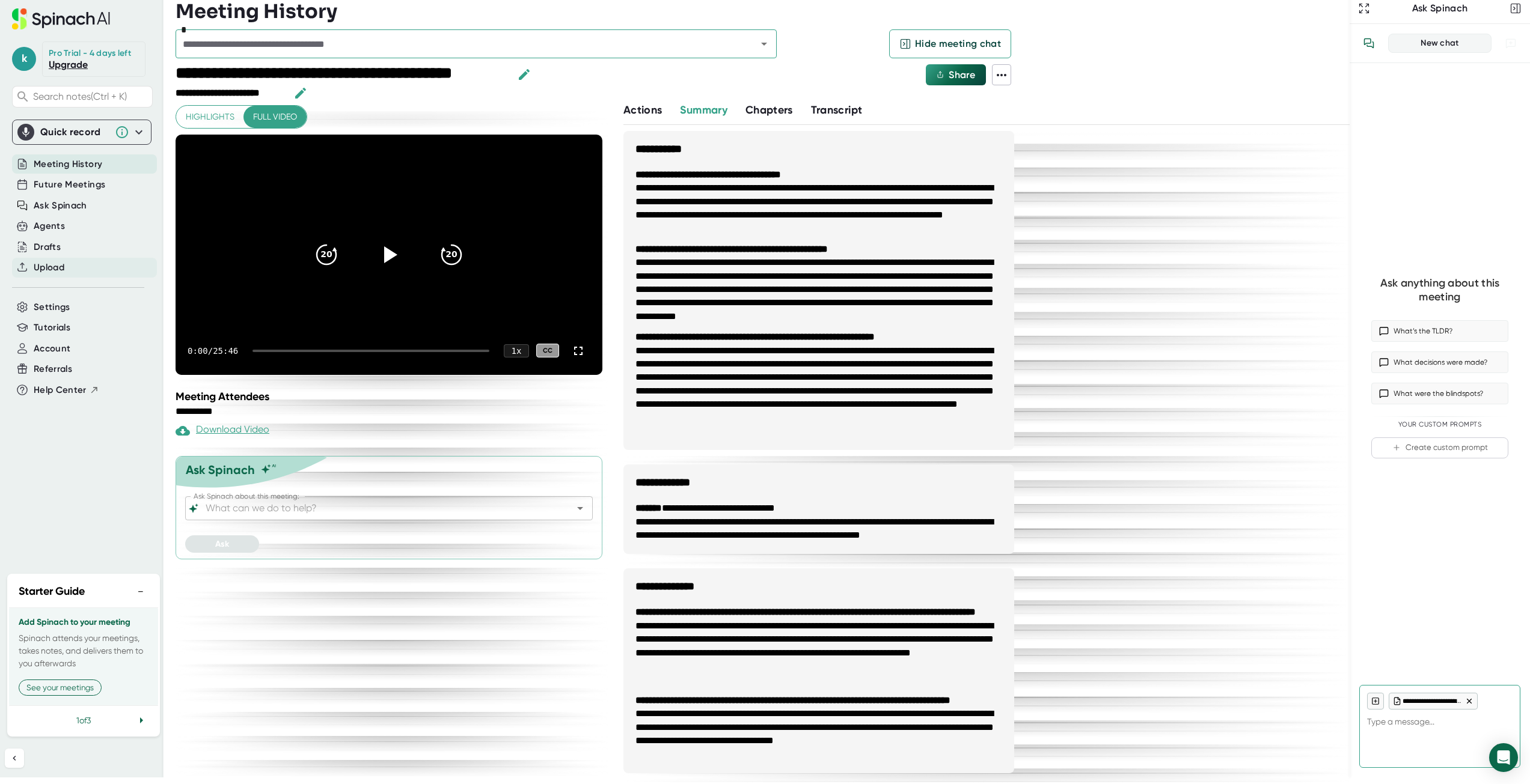
scroll to position [154, 0]
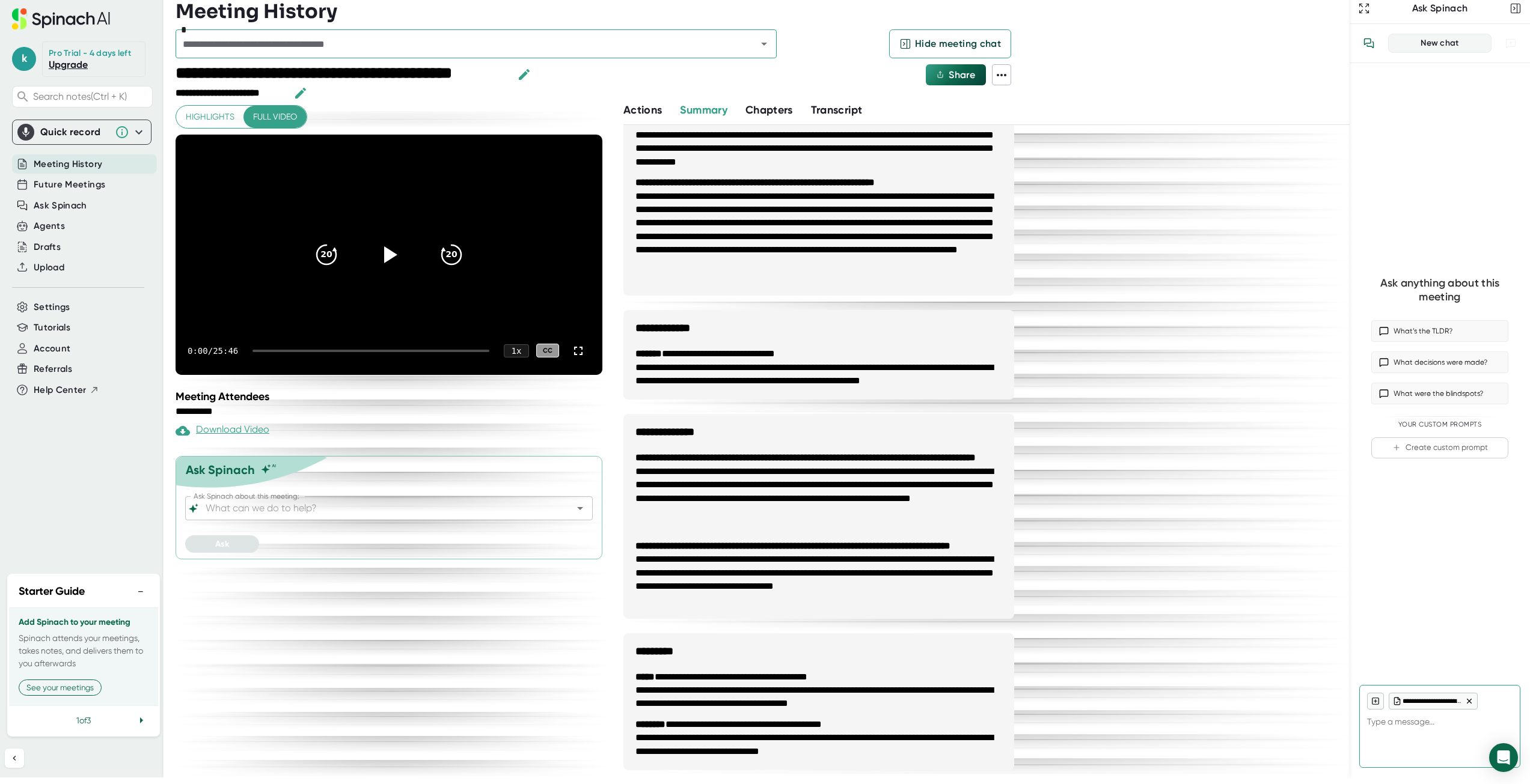
click at [78, 170] on span "Meeting History" at bounding box center [68, 164] width 69 height 14
click at [86, 185] on span "Future Meetings" at bounding box center [69, 185] width 72 height 14
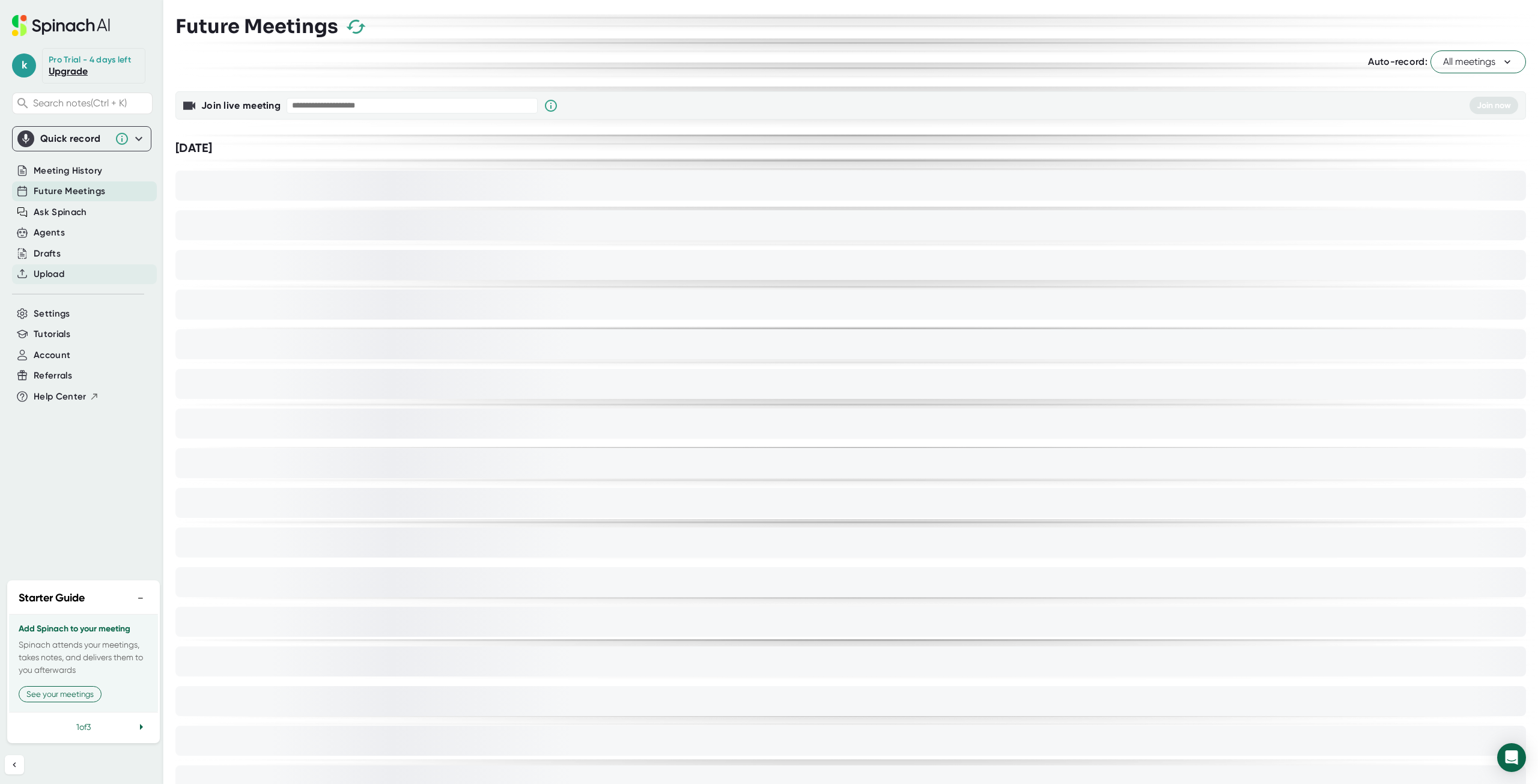
click at [66, 273] on div "Upload" at bounding box center [84, 274] width 145 height 20
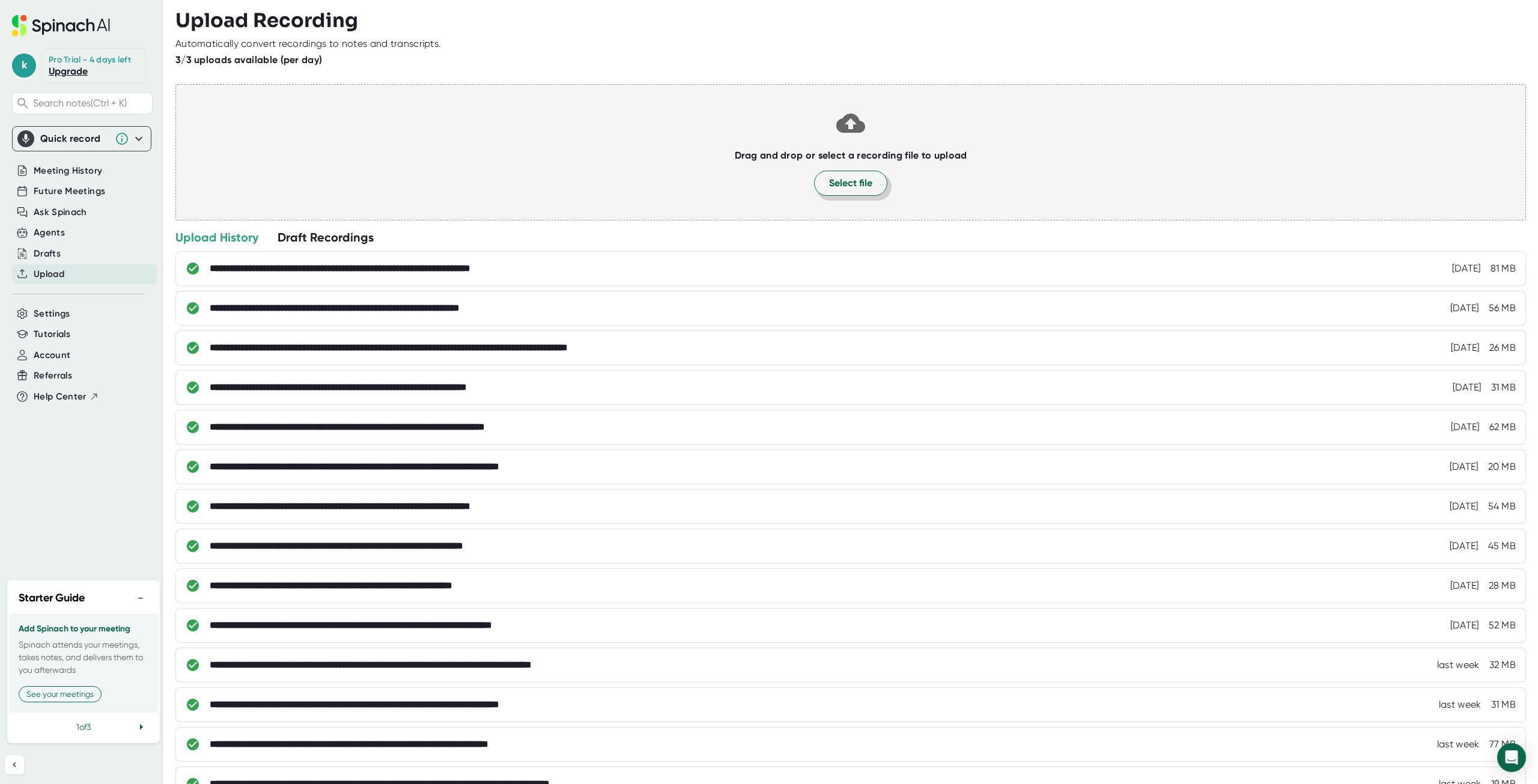
click at [834, 178] on span "Select file" at bounding box center [850, 184] width 43 height 15
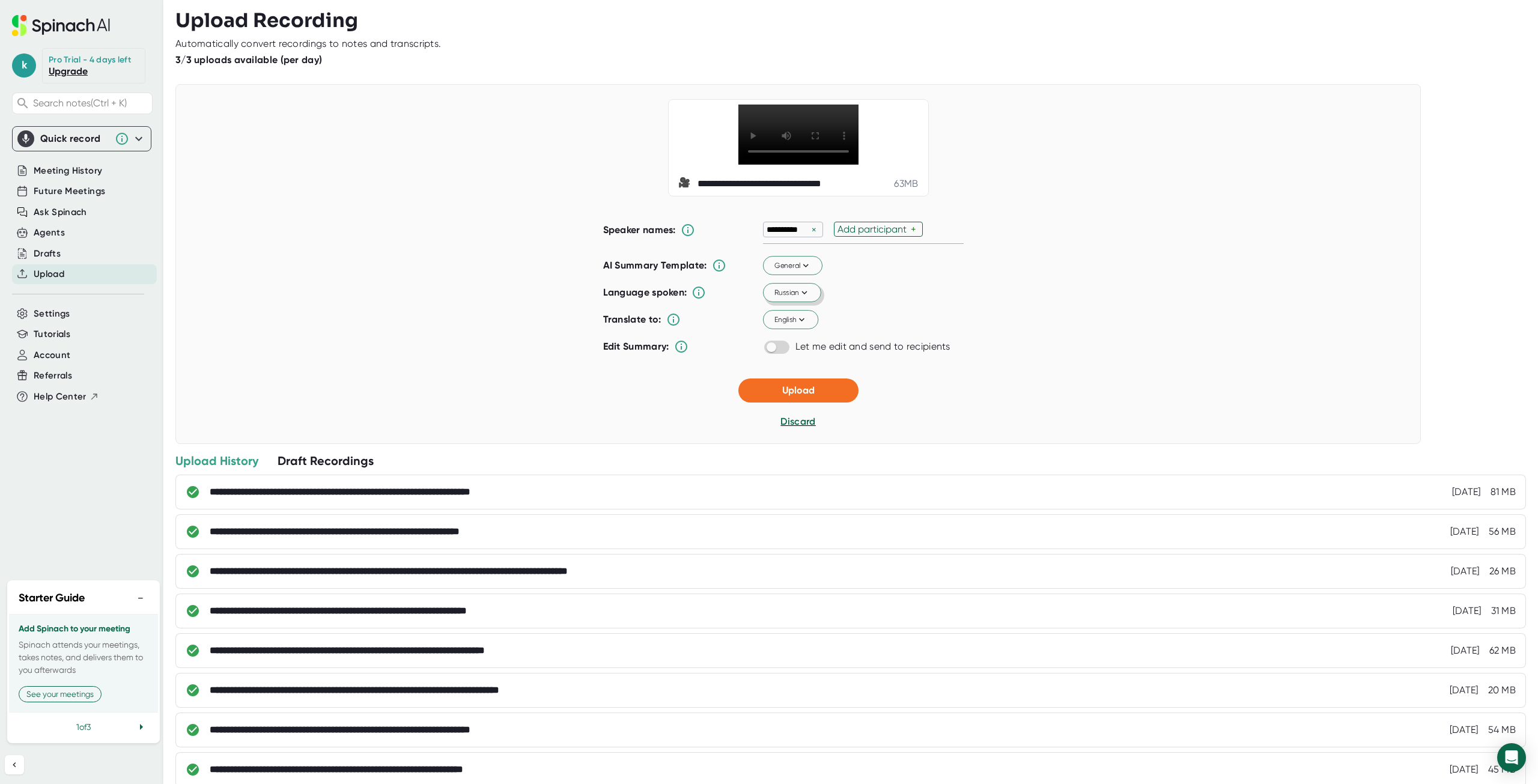
click at [808, 303] on button "Russian" at bounding box center [792, 294] width 58 height 19
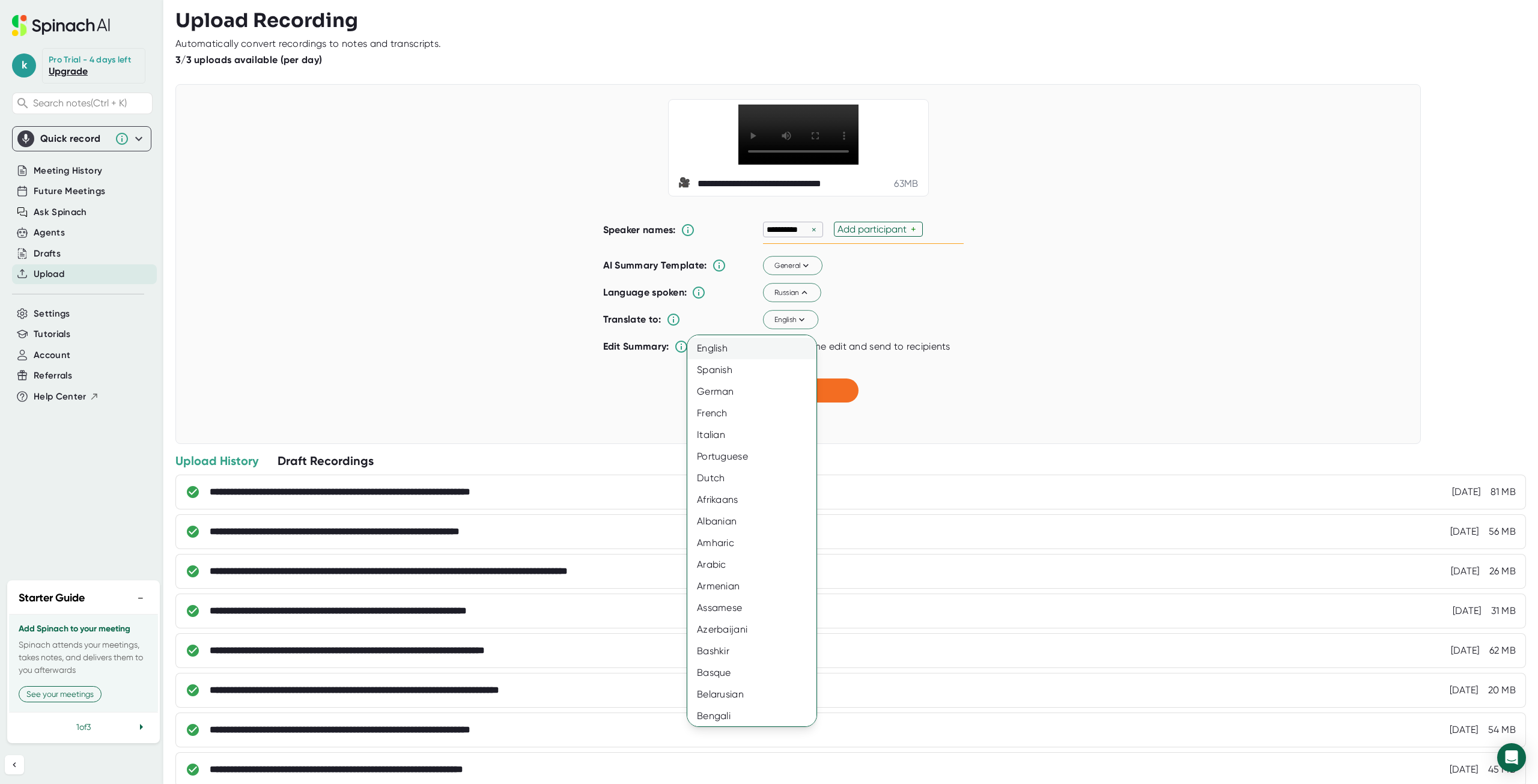
click at [733, 356] on div "English" at bounding box center [756, 348] width 138 height 22
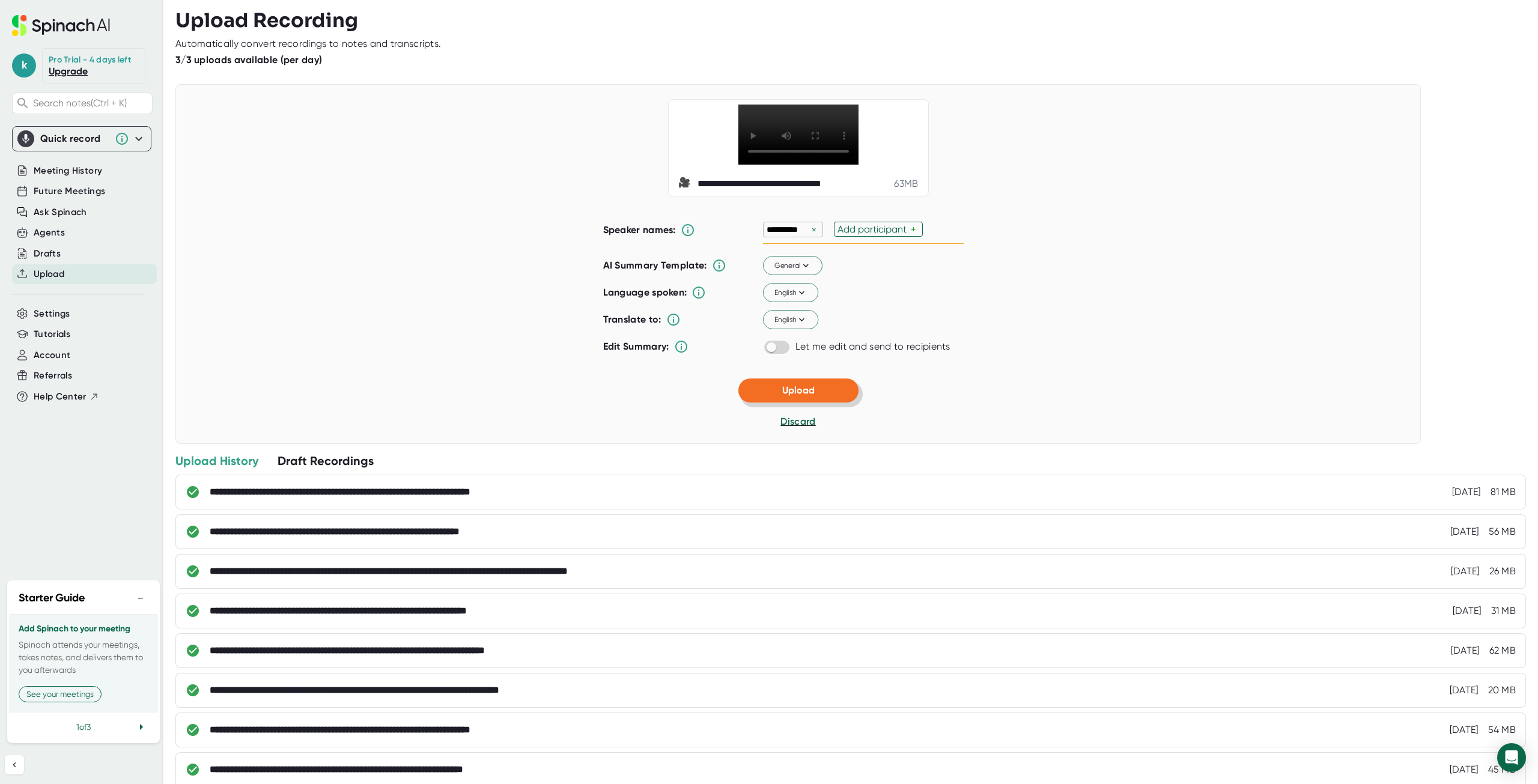
click at [793, 396] on span "Upload" at bounding box center [798, 390] width 32 height 12
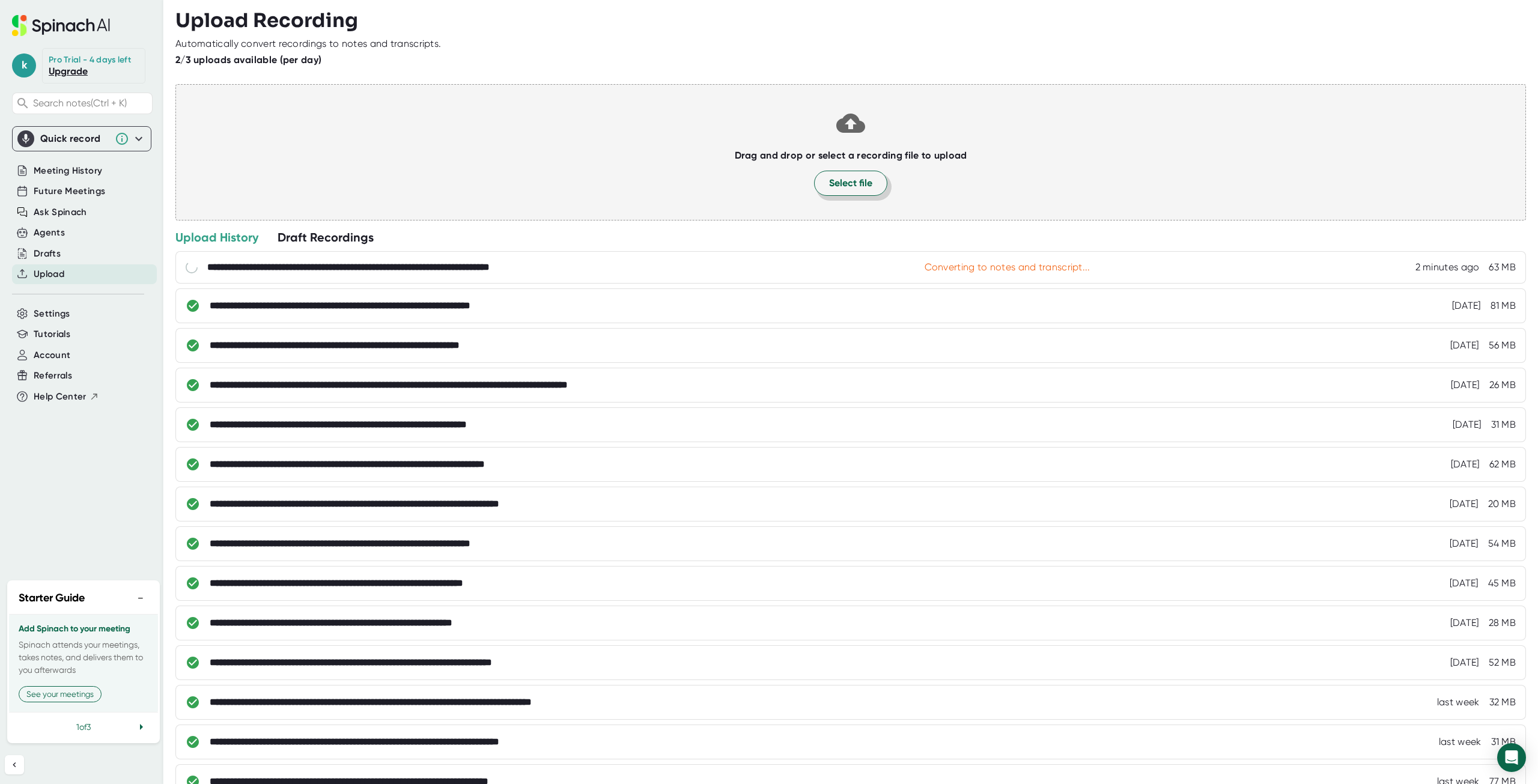
click at [853, 182] on span "Select file" at bounding box center [850, 184] width 43 height 15
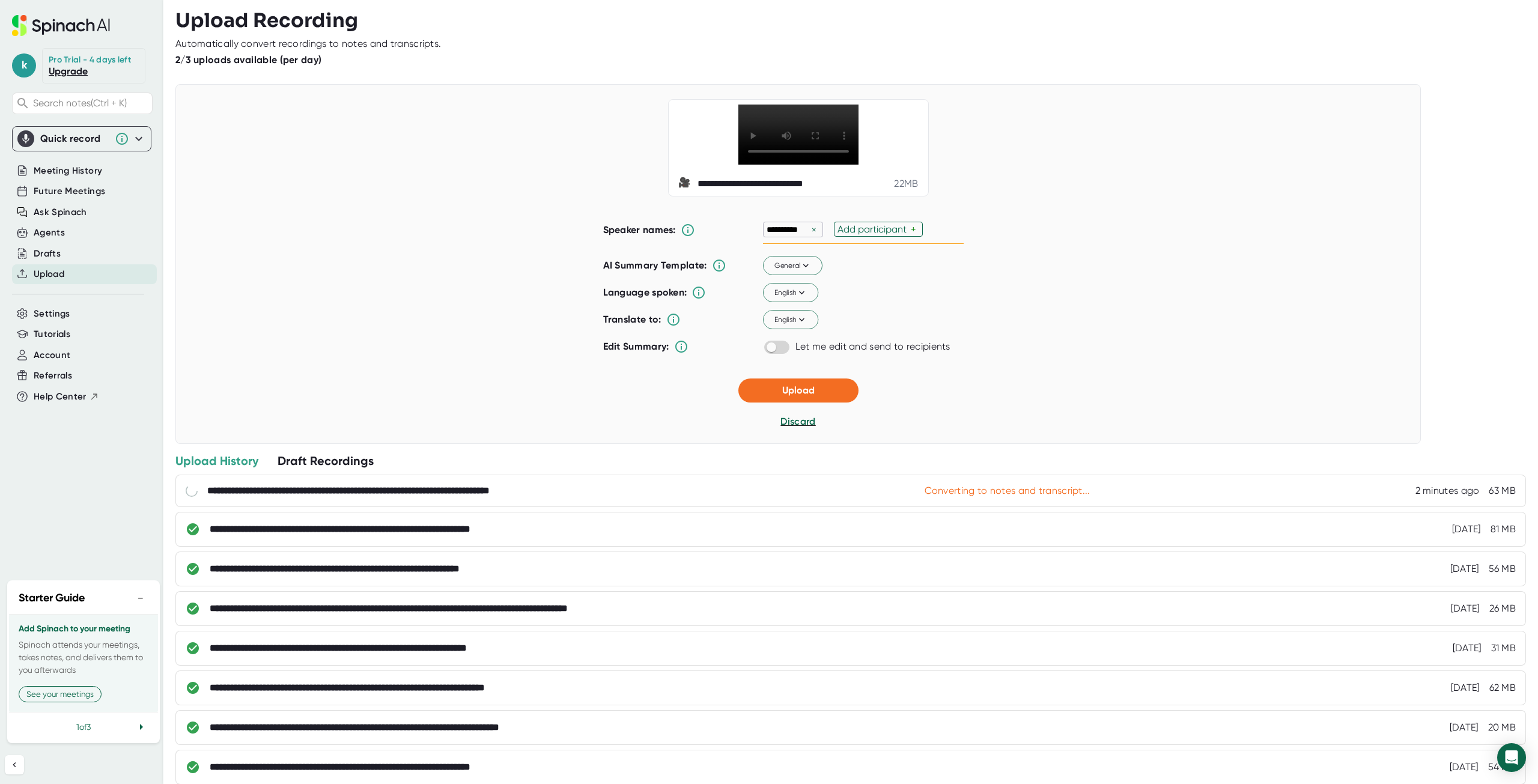
click at [812, 235] on div "×" at bounding box center [814, 230] width 11 height 12
click at [802, 395] on span "Upload" at bounding box center [798, 390] width 32 height 12
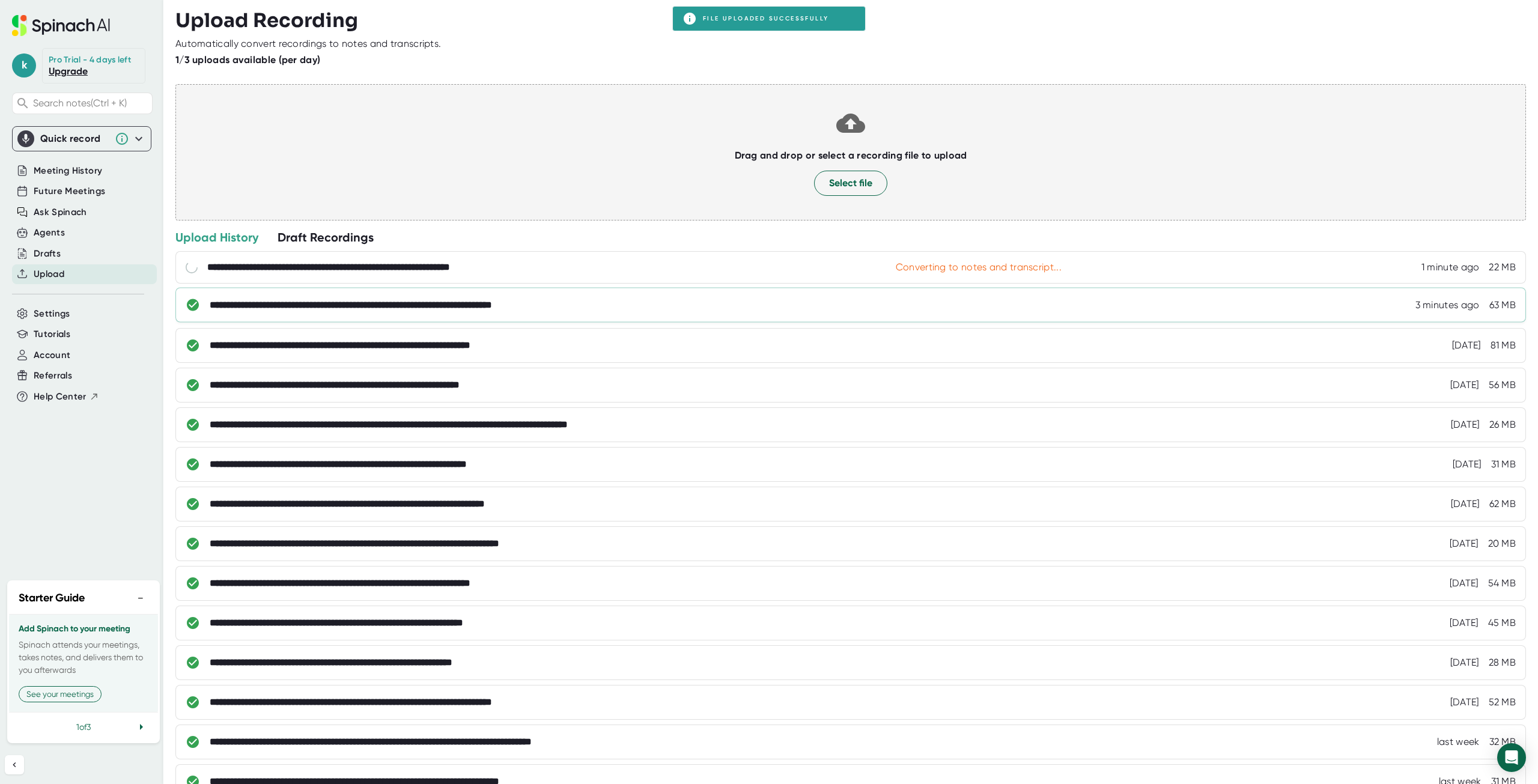
click at [752, 303] on div "**********" at bounding box center [863, 305] width 1306 height 12
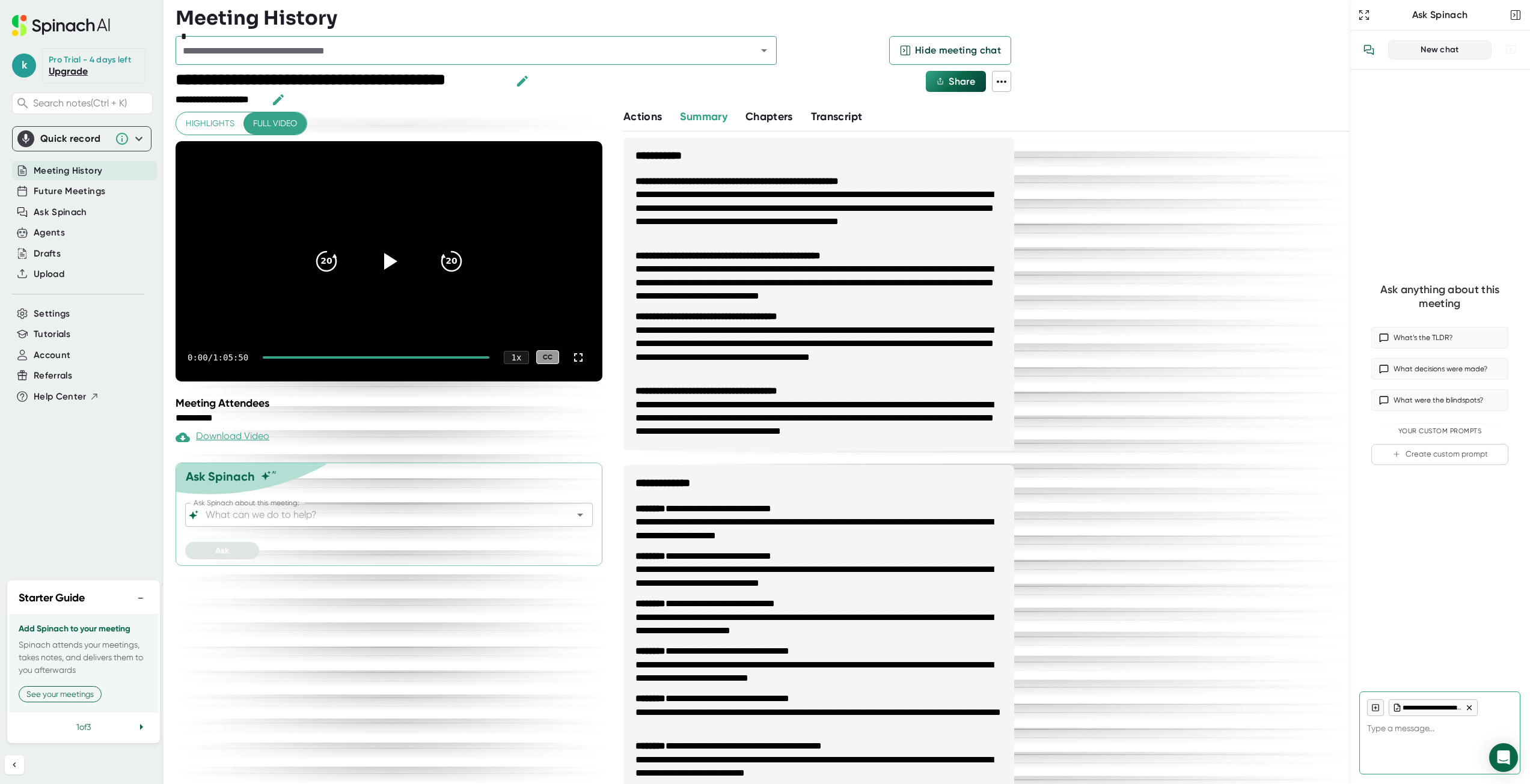
click at [836, 115] on span "Transcript" at bounding box center [836, 117] width 52 height 13
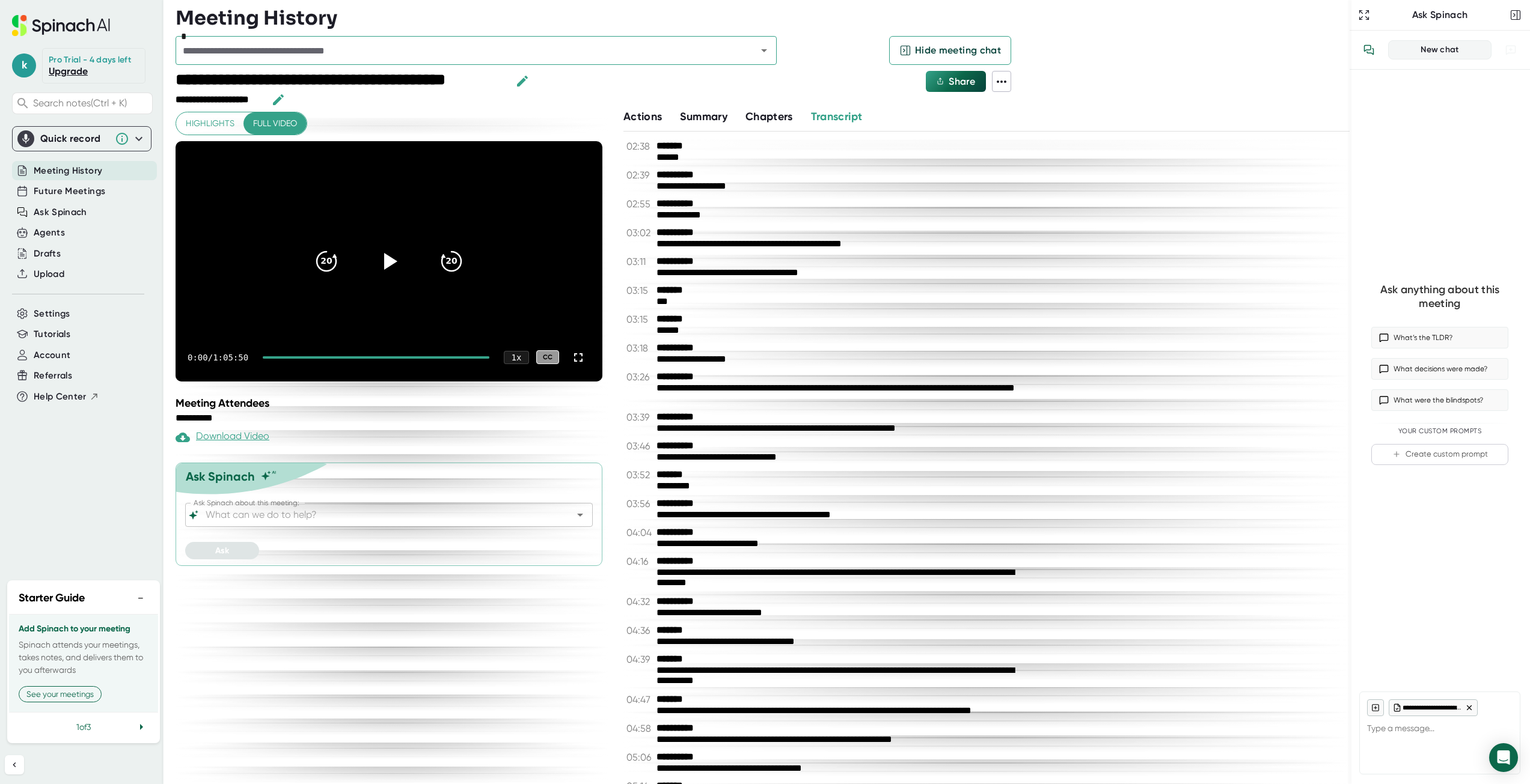
click at [1003, 78] on icon at bounding box center [1002, 82] width 15 height 15
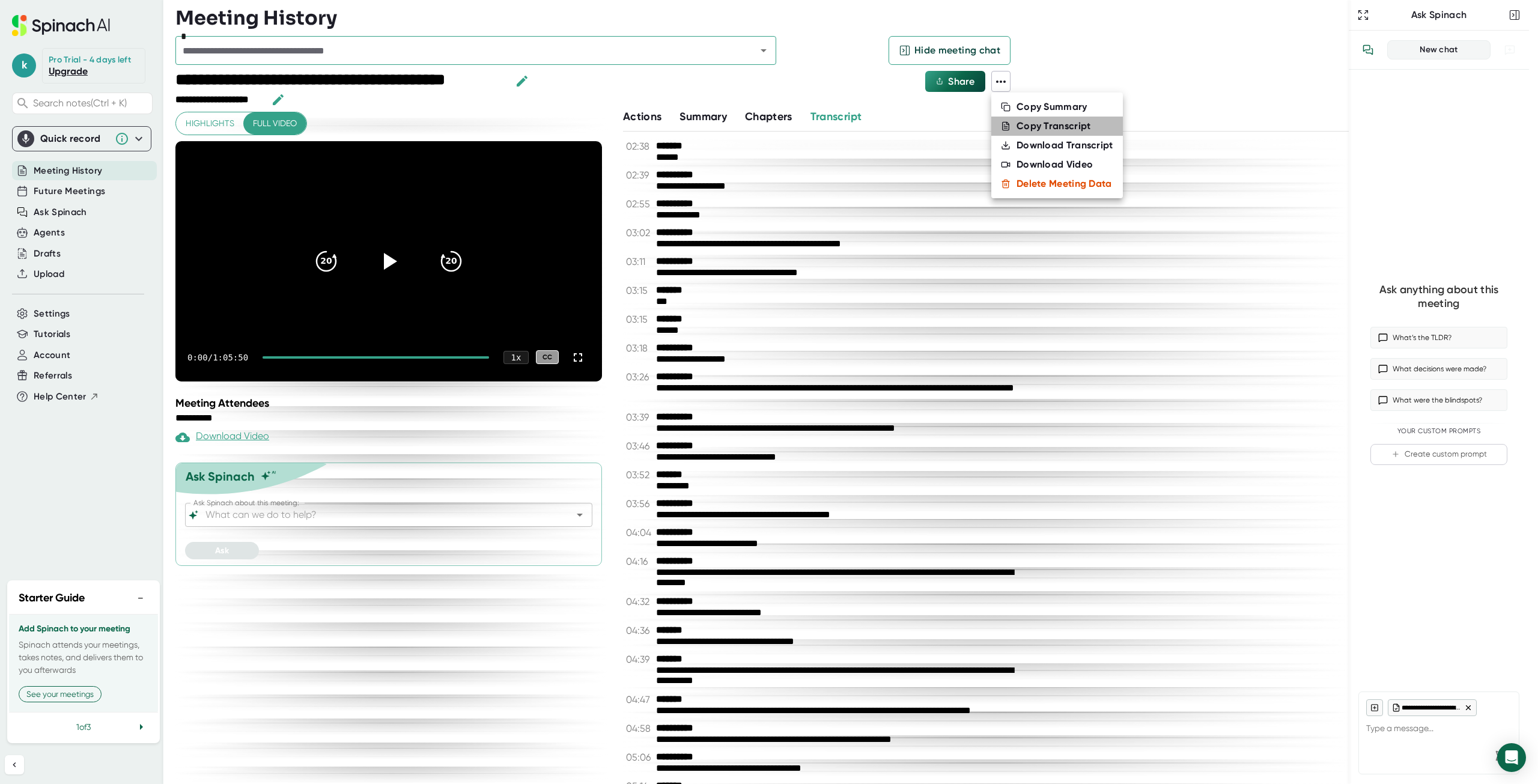
click at [1039, 126] on div "Copy Transcript" at bounding box center [1053, 126] width 75 height 12
type textarea "x"
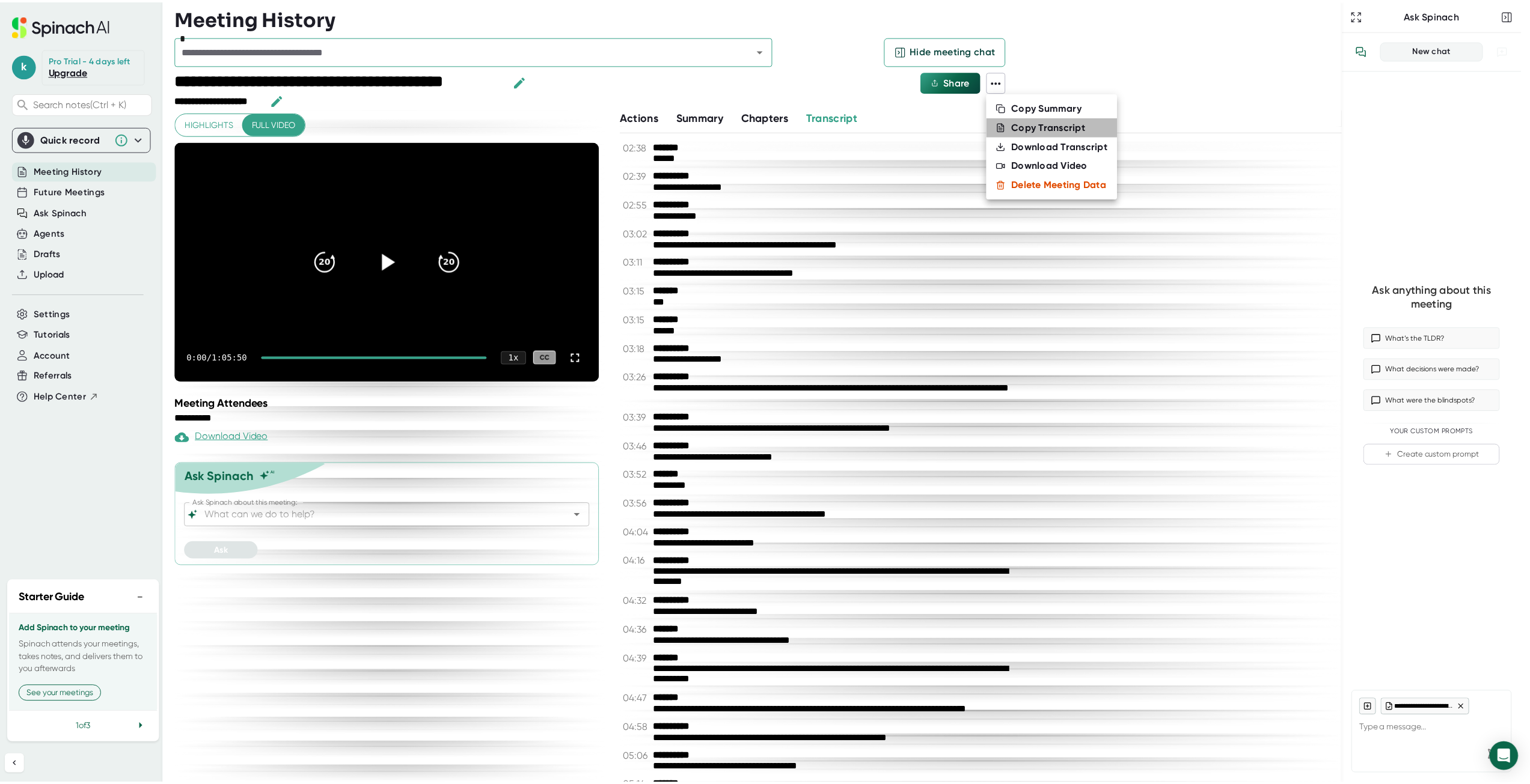
scroll to position [7, 0]
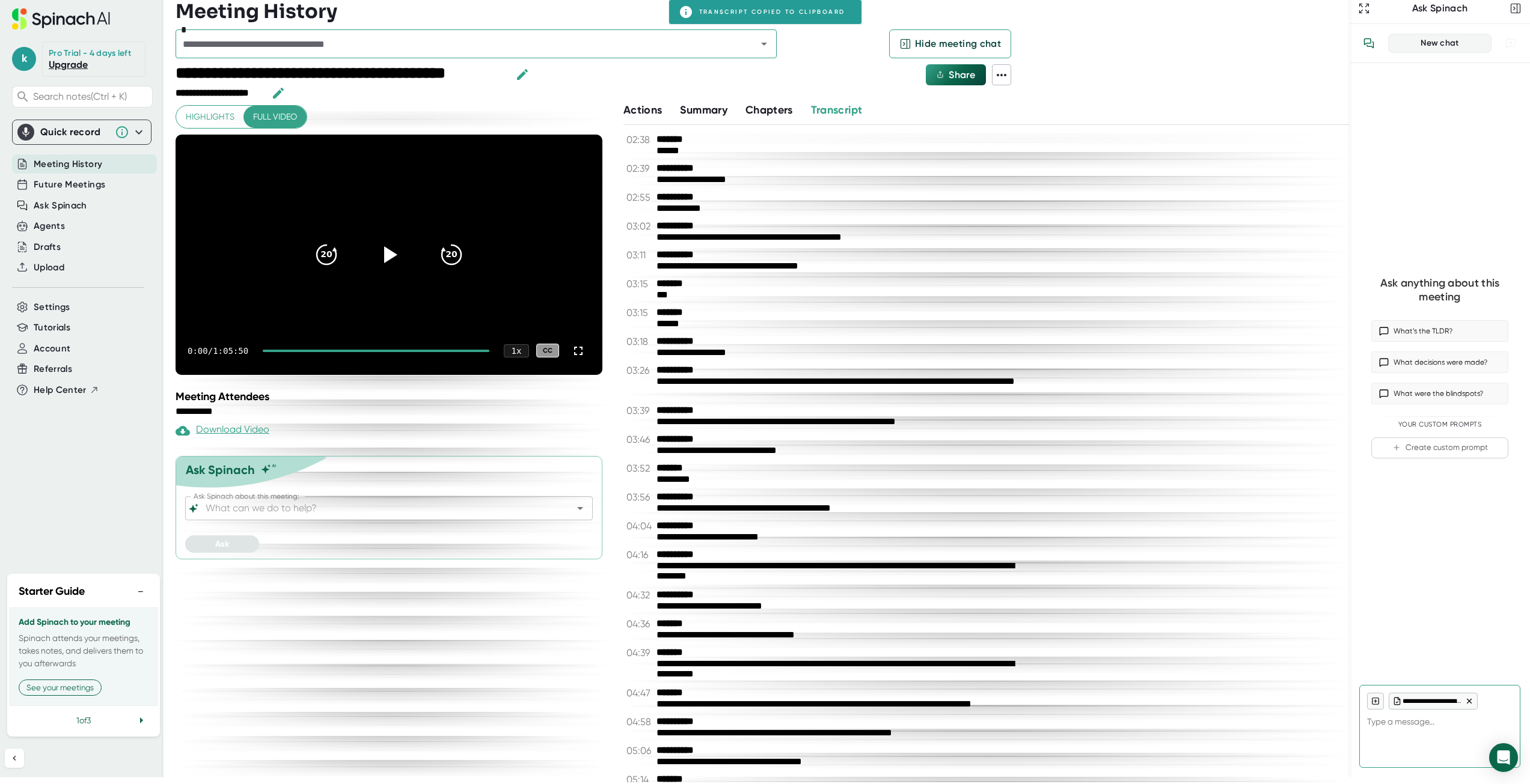
click at [704, 109] on span "Summary" at bounding box center [703, 110] width 47 height 13
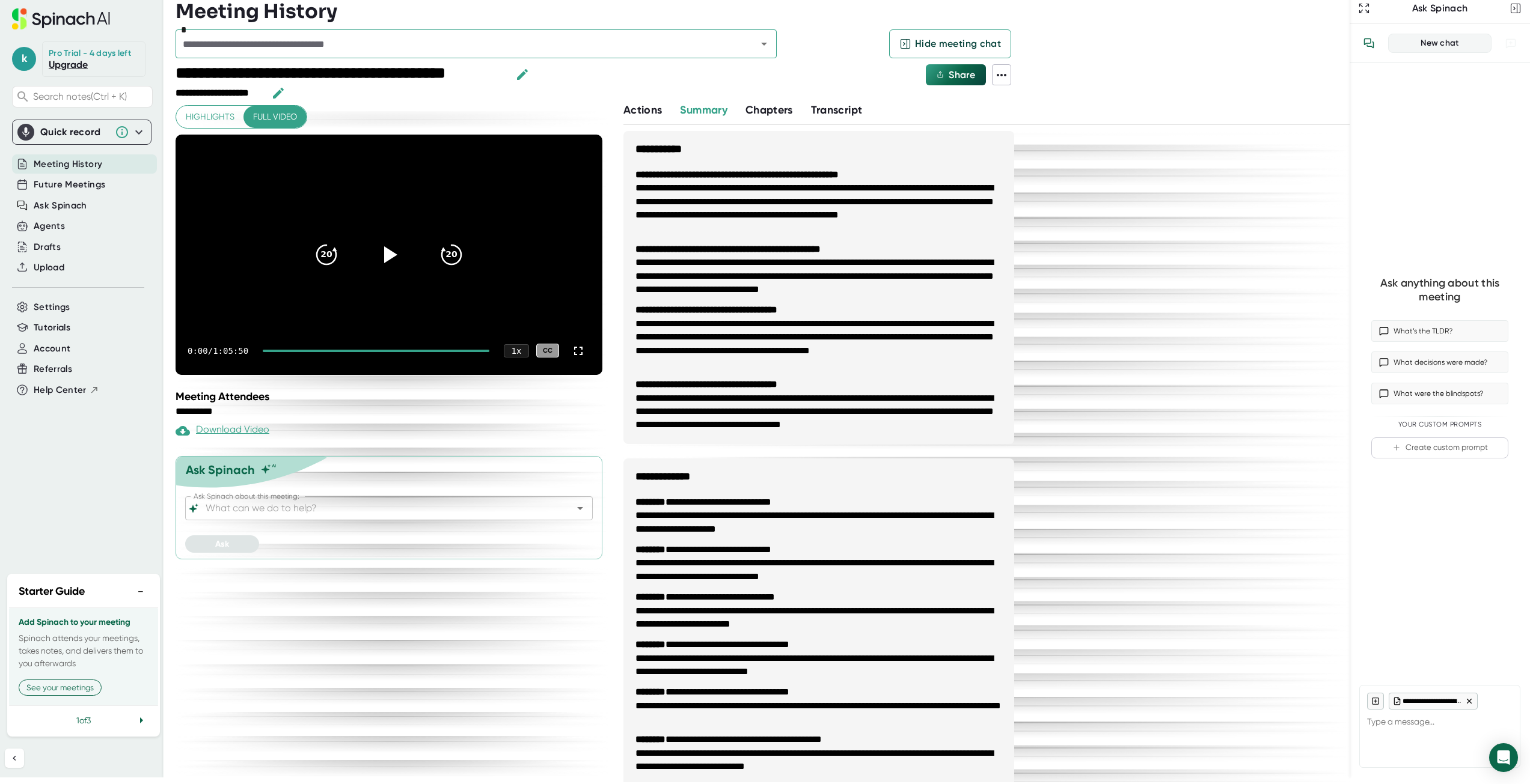
click at [646, 111] on span "Actions" at bounding box center [642, 110] width 38 height 13
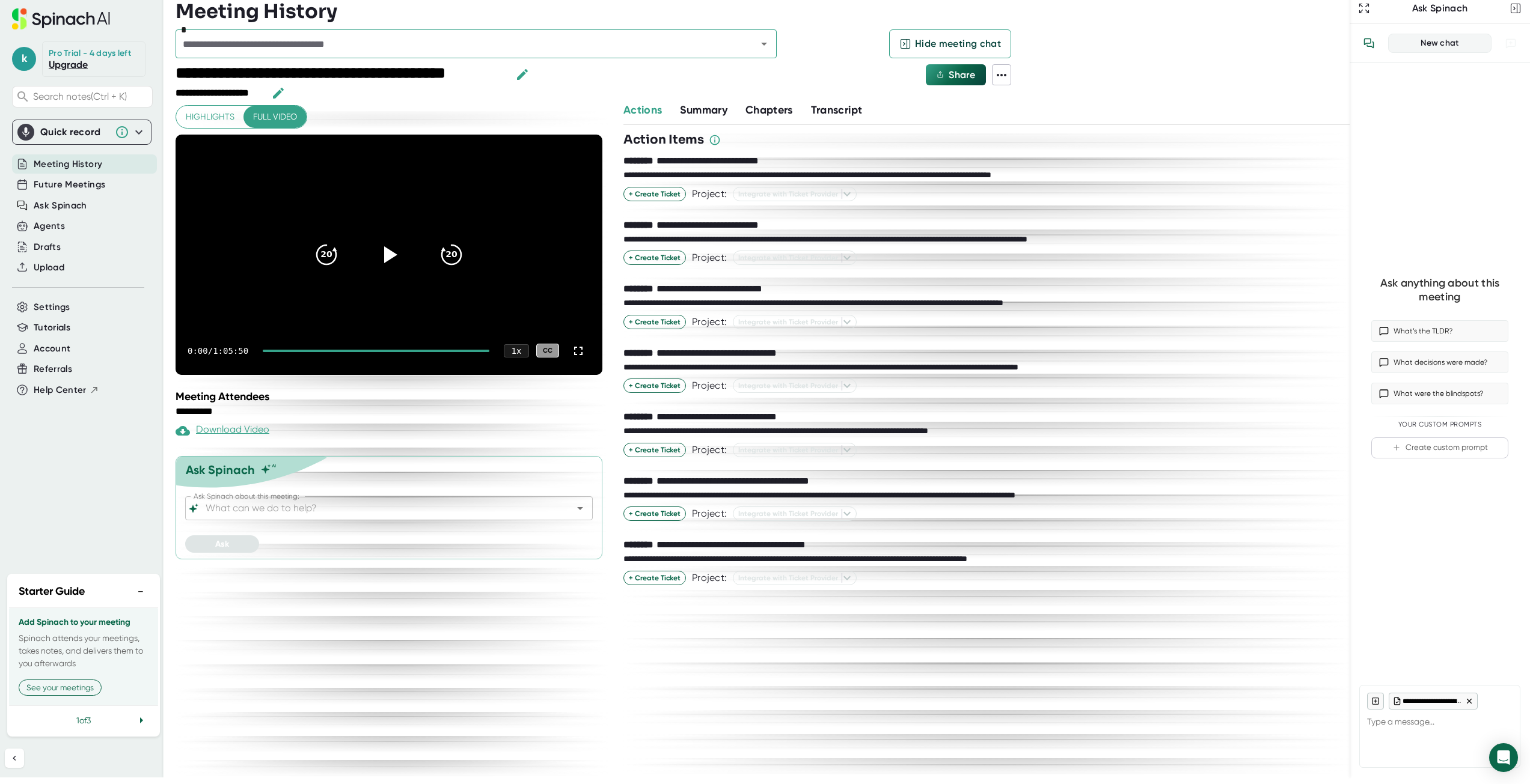
click at [783, 107] on span "Chapters" at bounding box center [769, 110] width 47 height 13
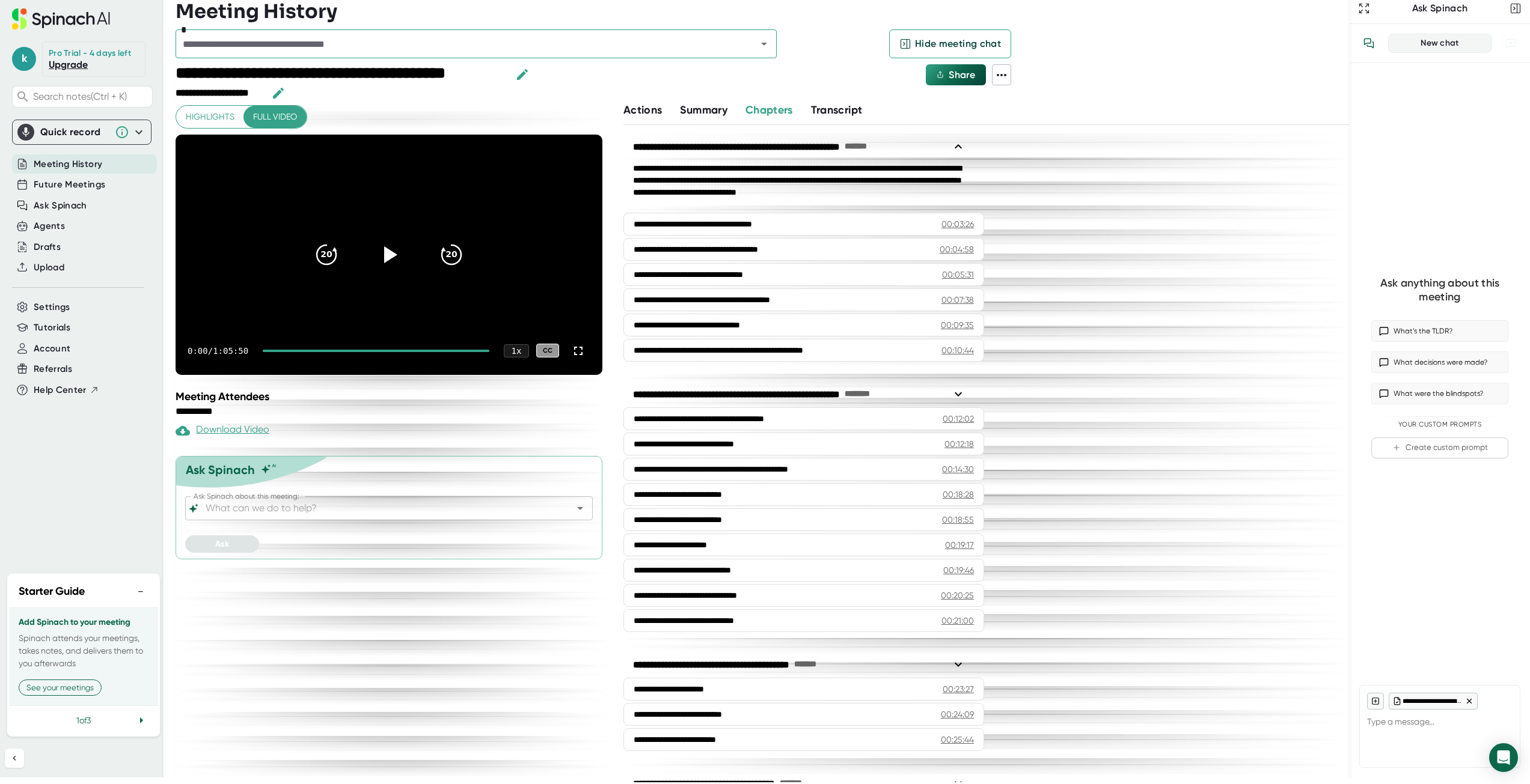
click at [702, 111] on span "Summary" at bounding box center [703, 110] width 47 height 13
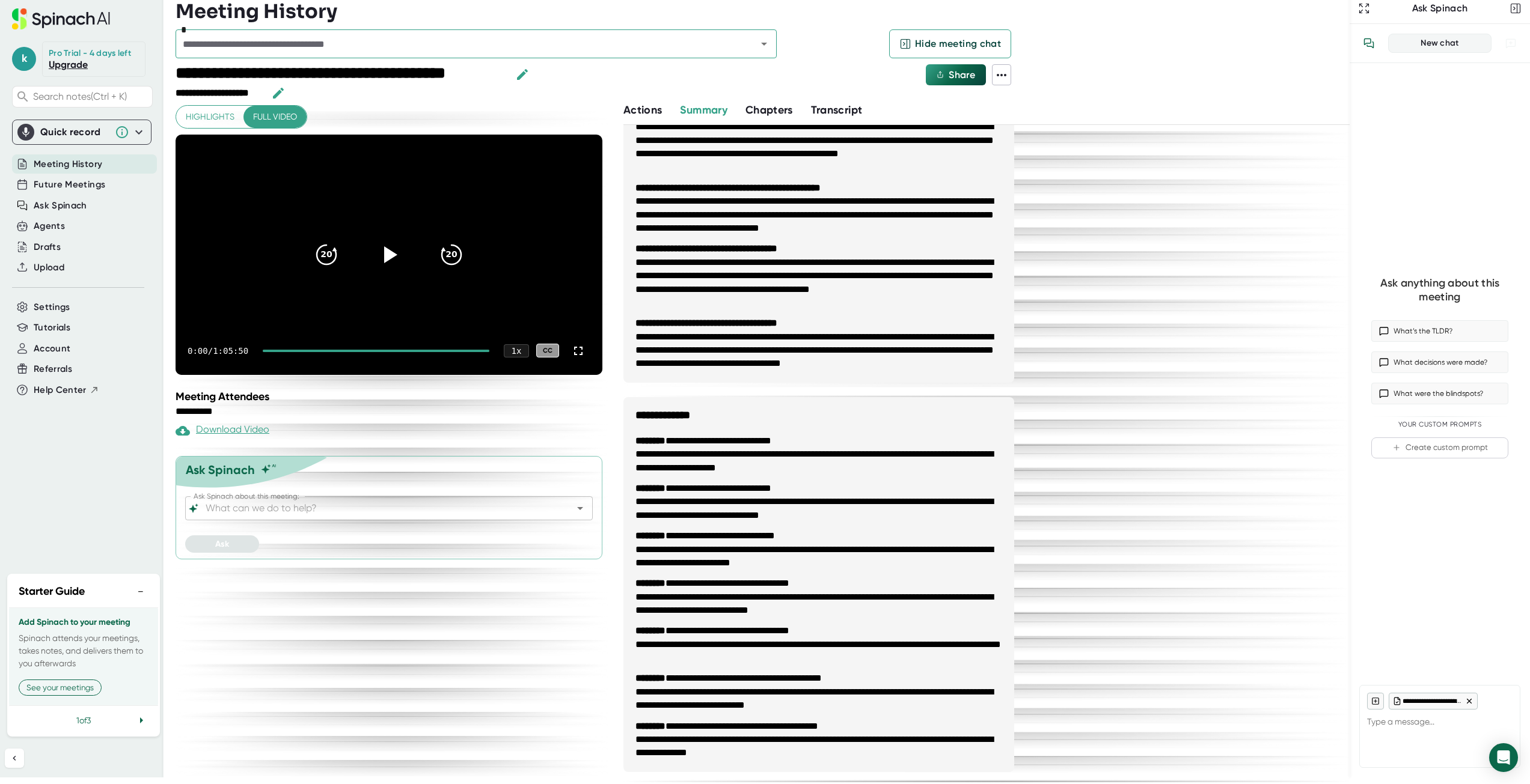
scroll to position [240, 0]
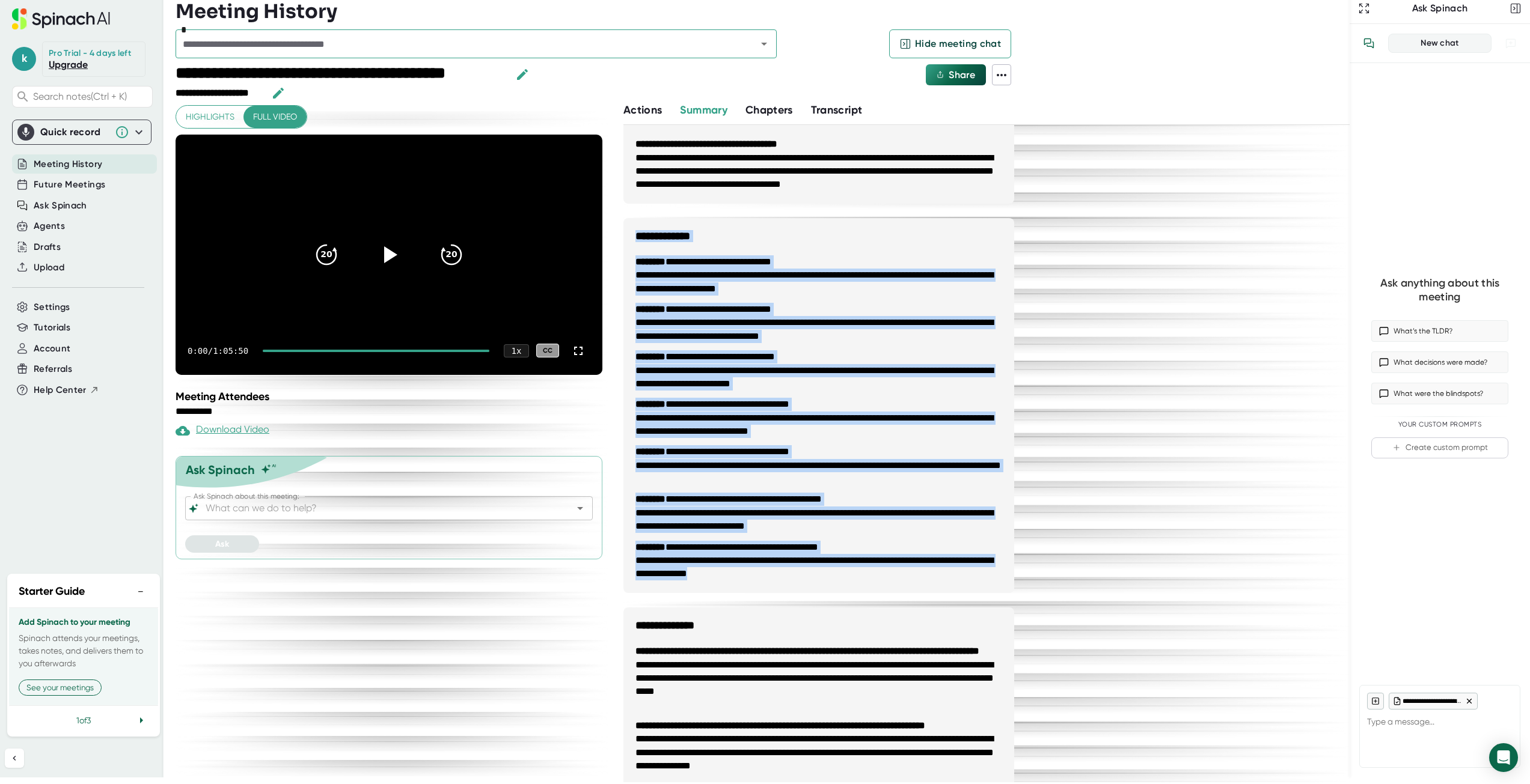
drag, startPoint x: 780, startPoint y: 574, endPoint x: 629, endPoint y: 230, distance: 375.7
click at [629, 230] on div "**********" at bounding box center [819, 444] width 390 height 1107
copy div "**********"
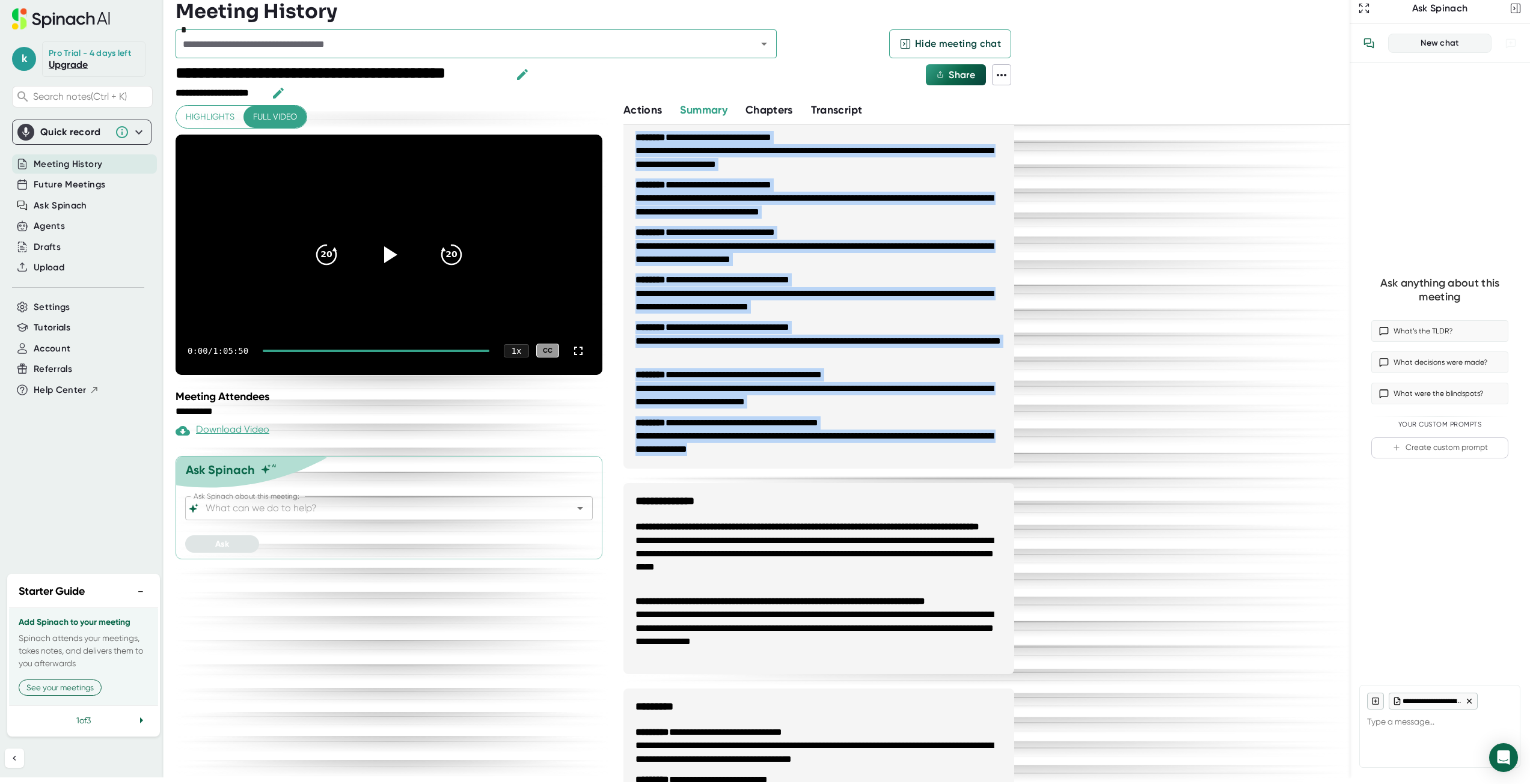
scroll to position [468, 0]
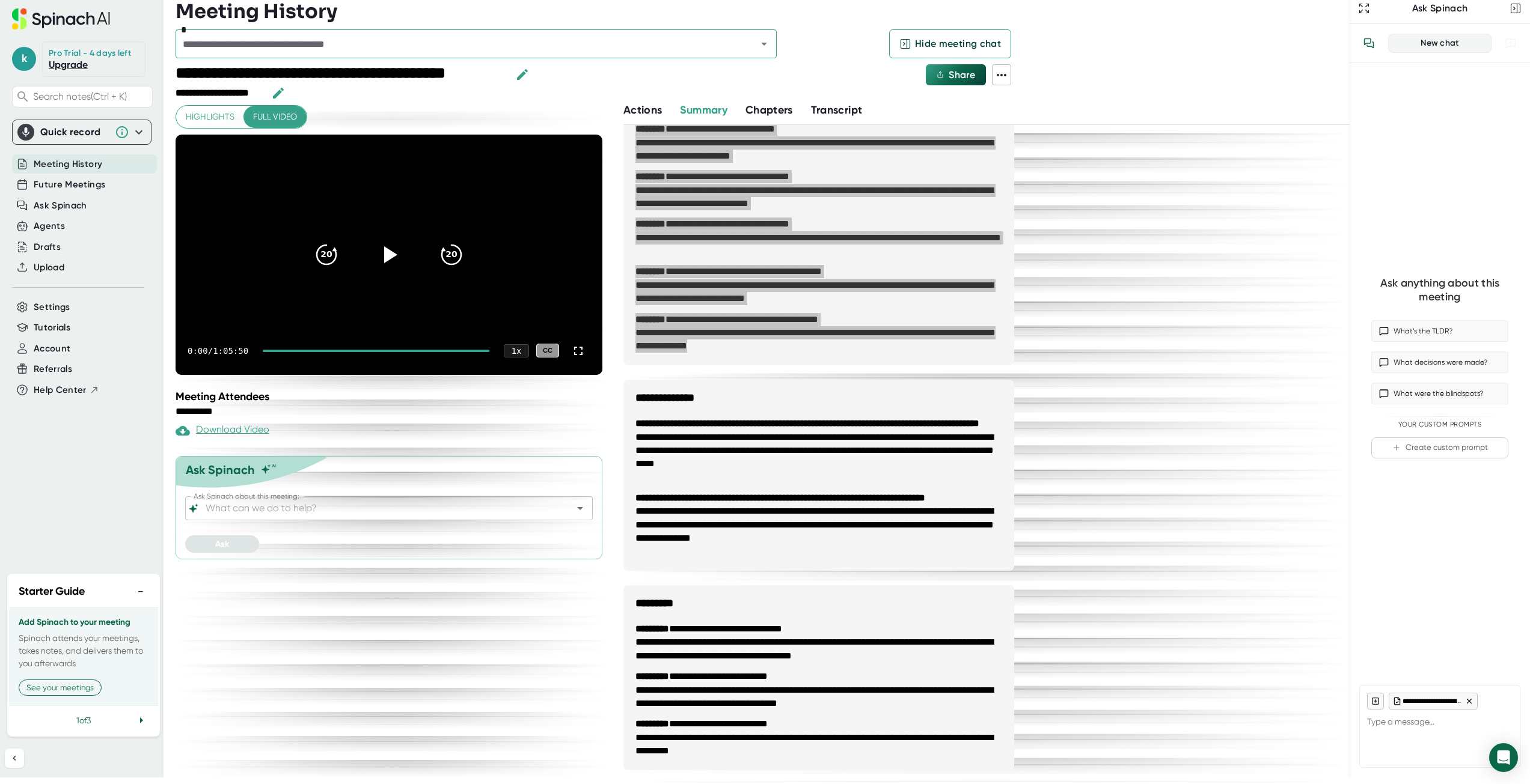
type textarea "x"
